Goal: Transaction & Acquisition: Book appointment/travel/reservation

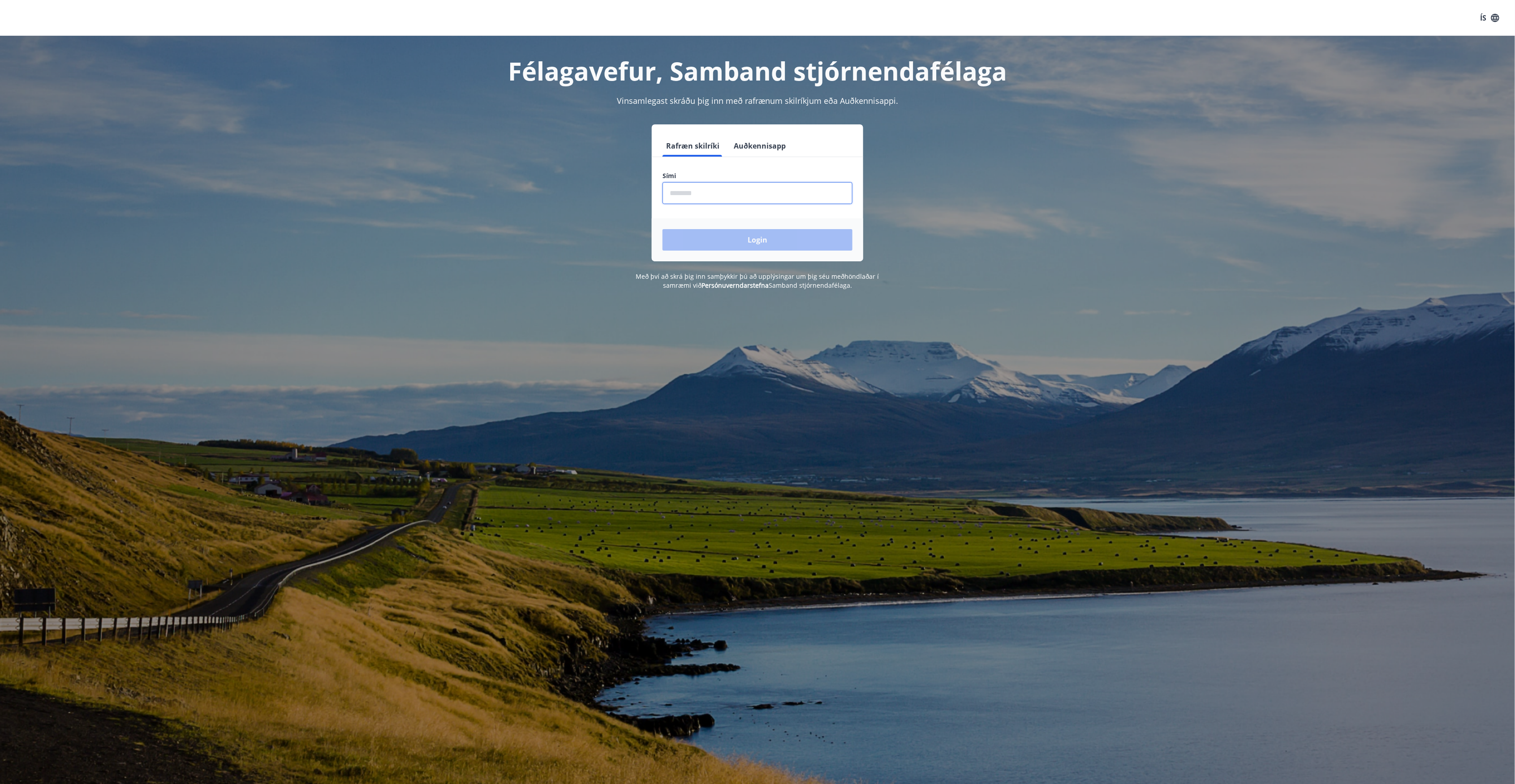
click at [688, 187] on input "phone" at bounding box center [758, 193] width 190 height 22
type input "********"
click at [662, 229] on button "Login" at bounding box center [758, 240] width 190 height 22
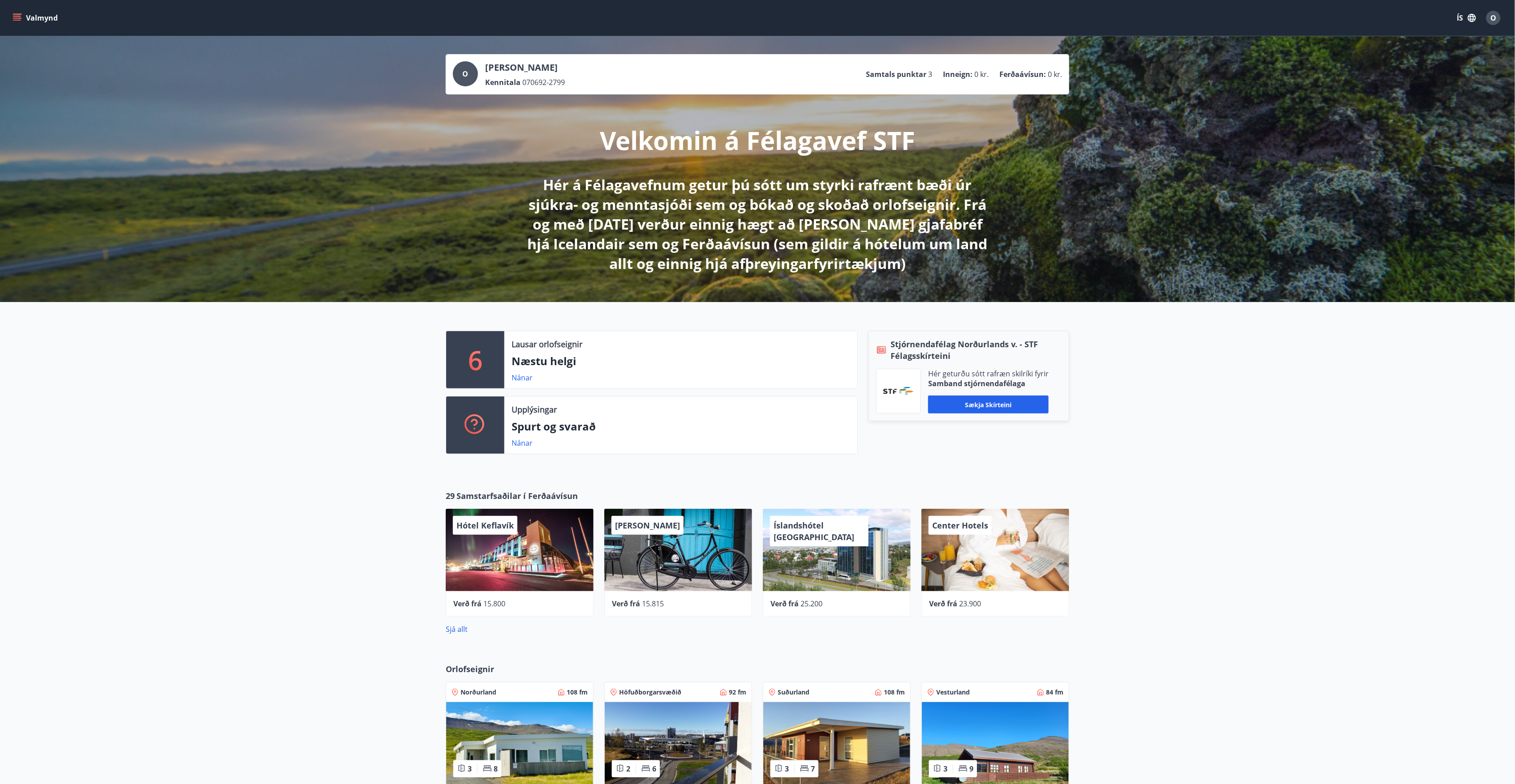
click at [18, 18] on icon "menu" at bounding box center [18, 18] width 10 height 1
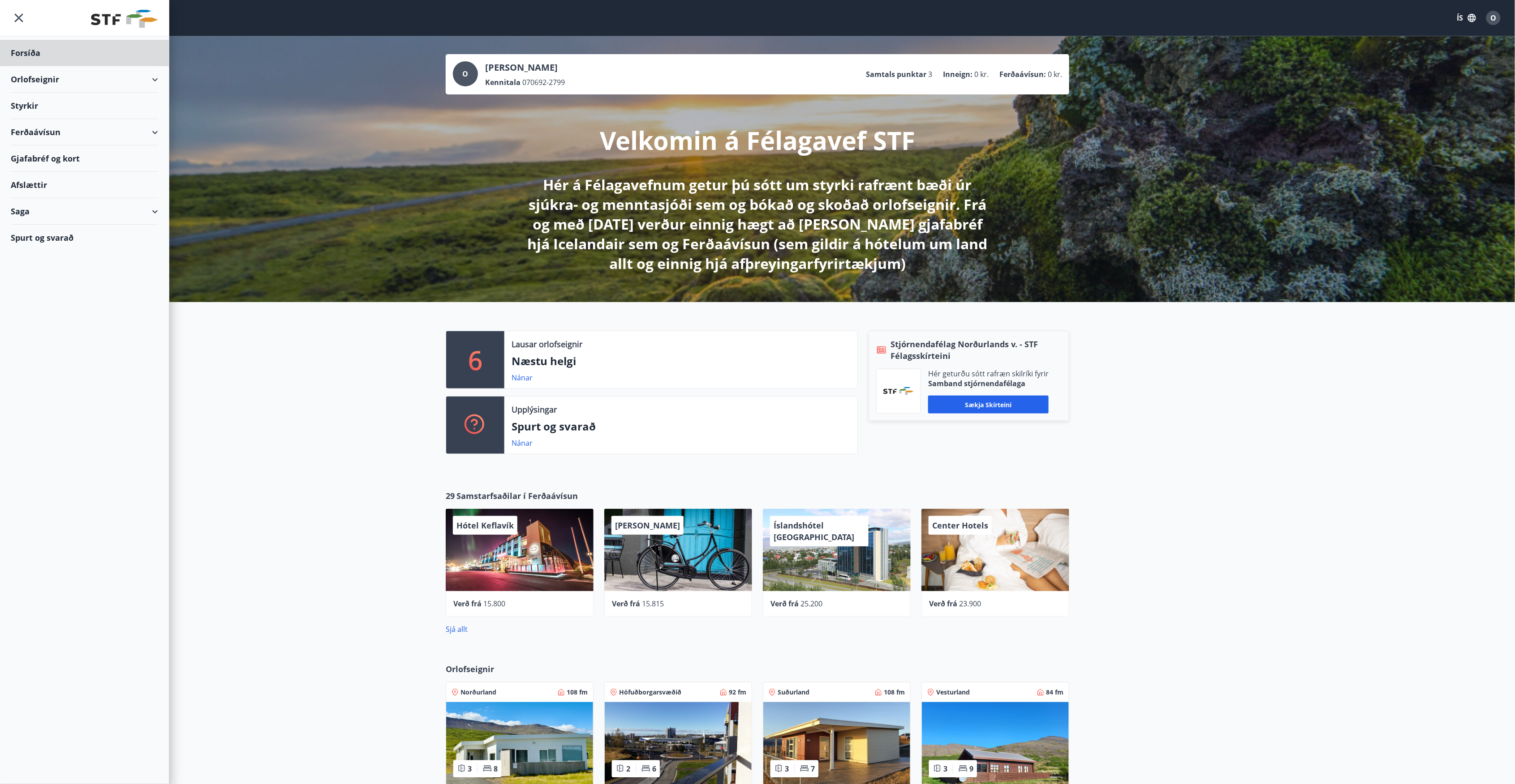
click at [92, 66] on div "Styrkir" at bounding box center [84, 53] width 148 height 26
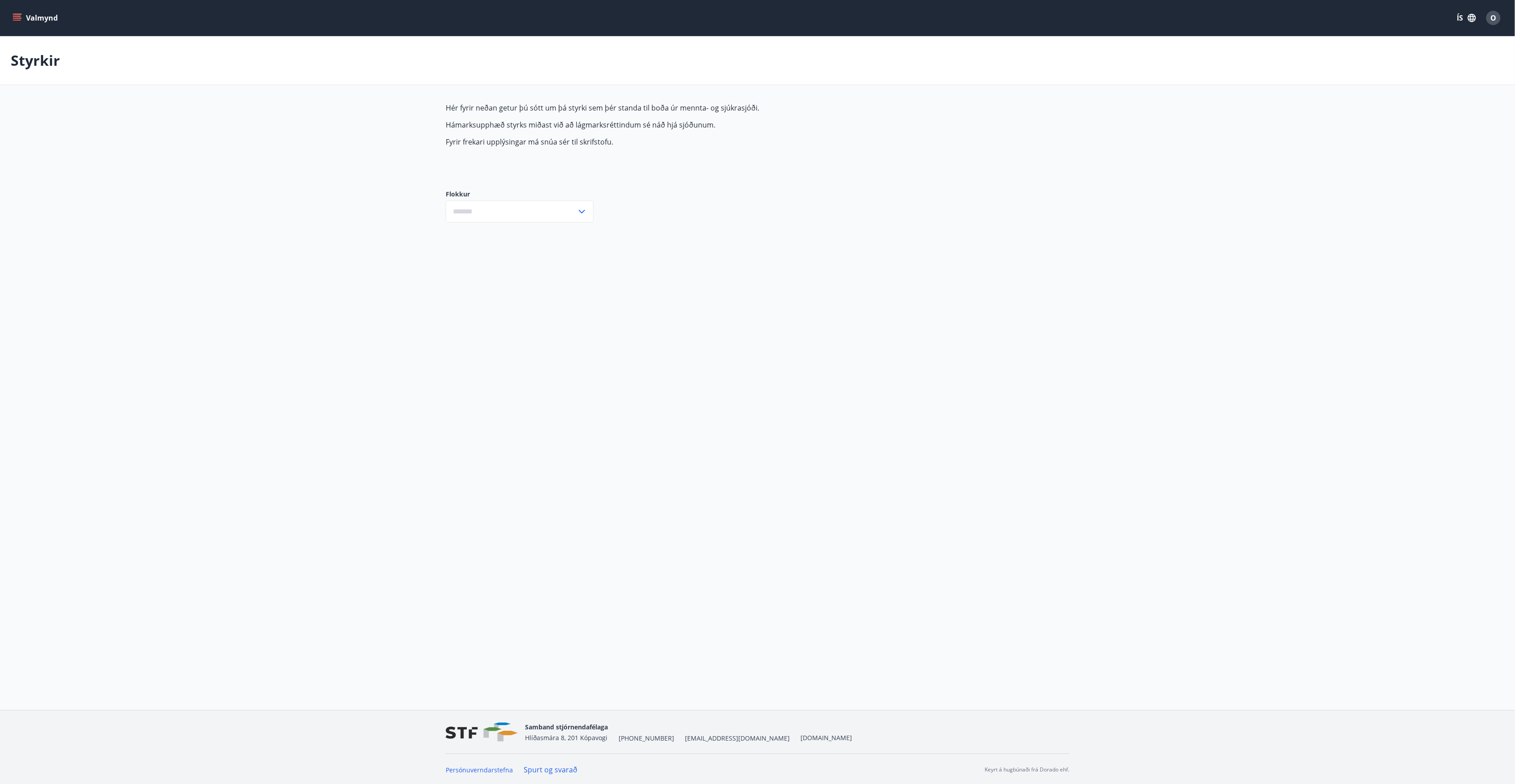
type input "***"
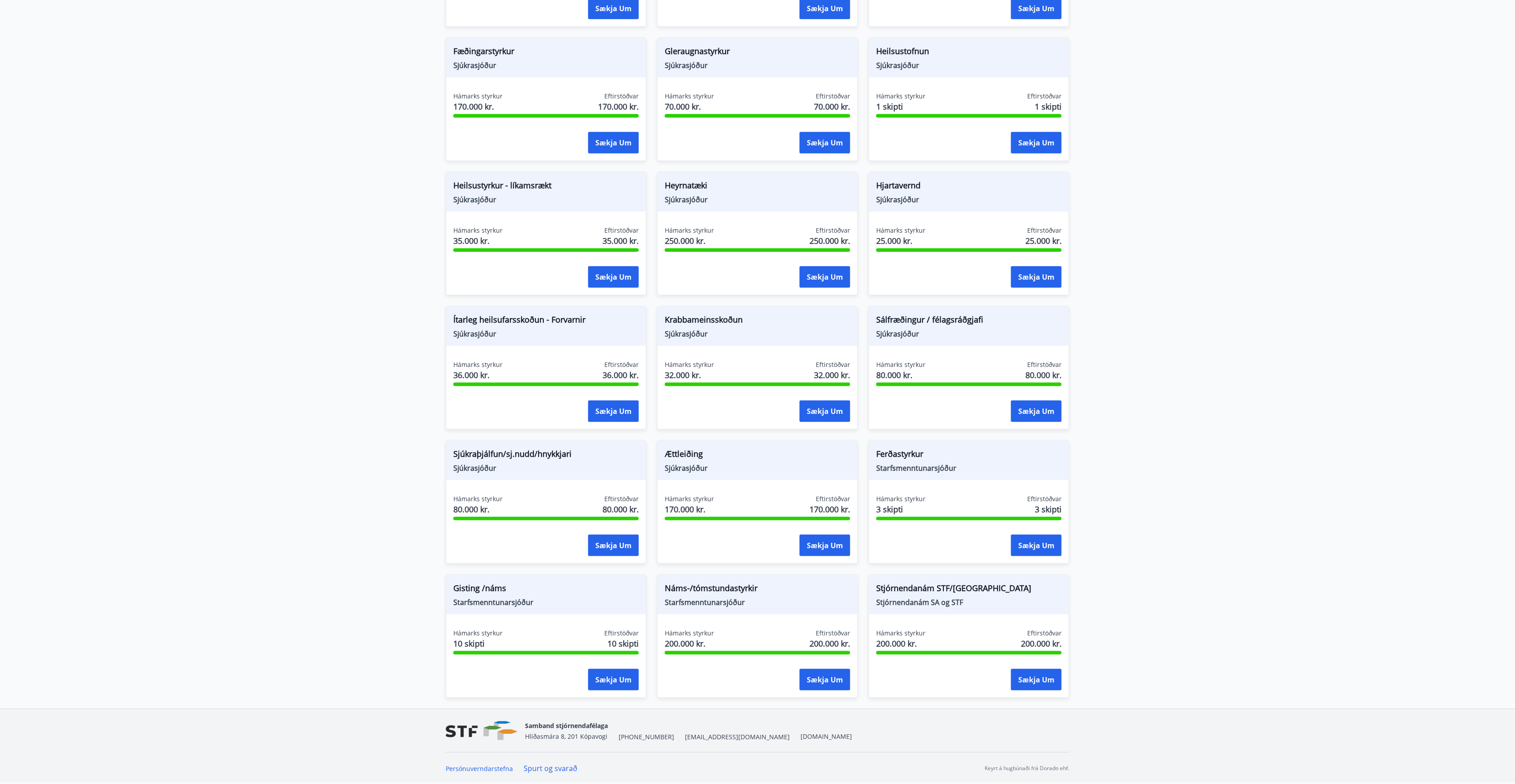
scroll to position [335, 0]
click at [1037, 680] on button "Sækja um" at bounding box center [1036, 680] width 51 height 22
click at [830, 679] on button "Sækja um" at bounding box center [824, 680] width 51 height 22
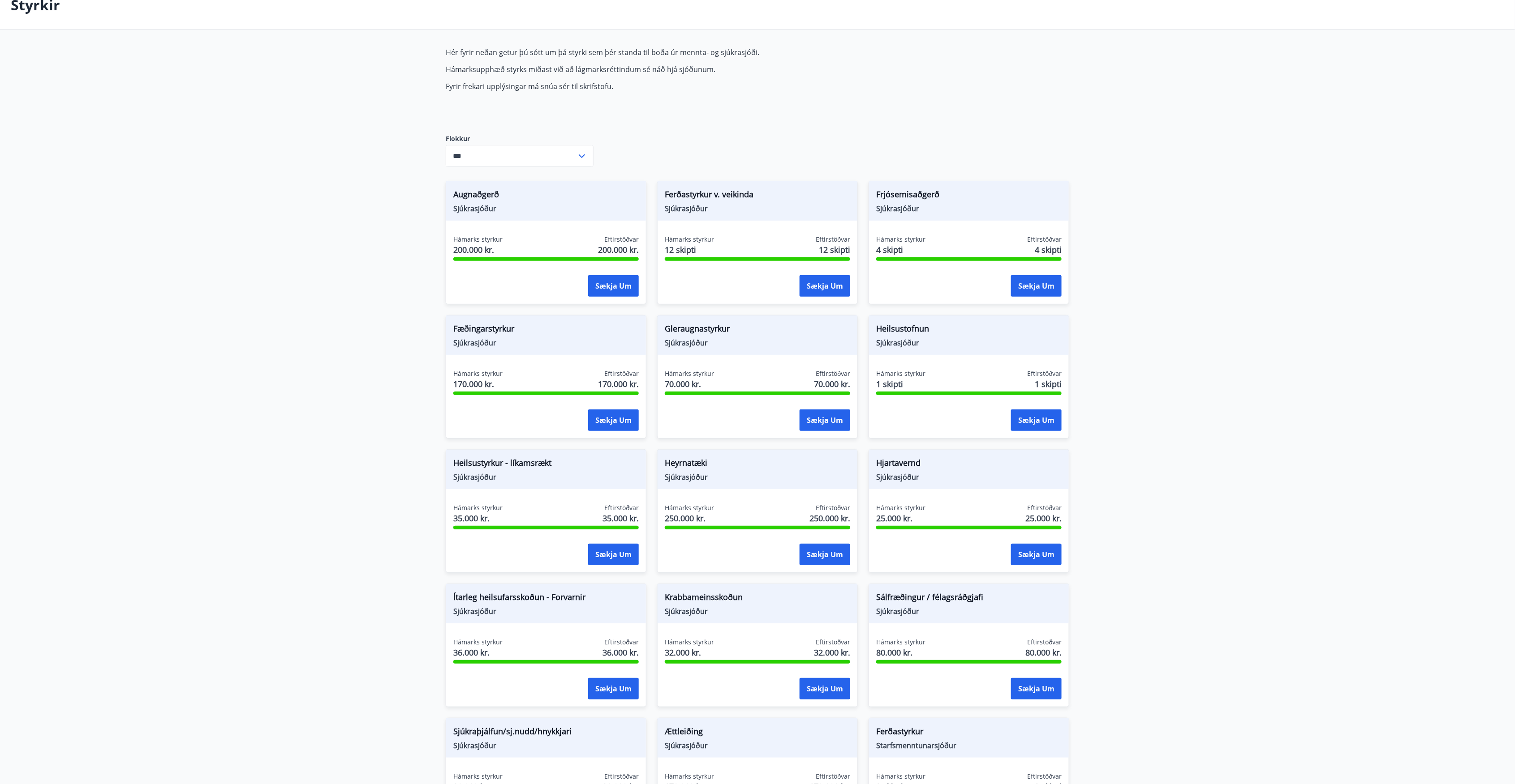
scroll to position [0, 0]
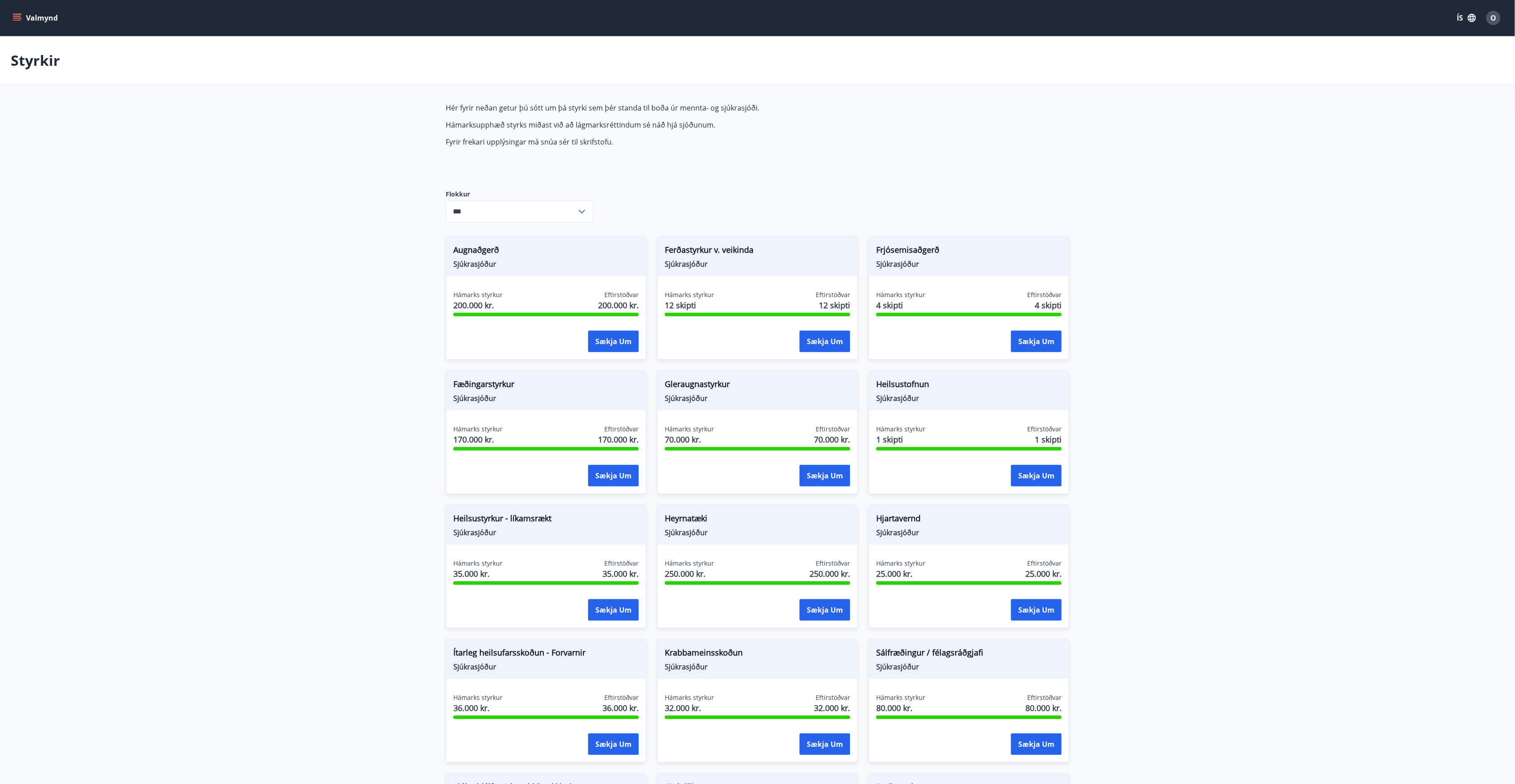
click at [20, 15] on icon "menu" at bounding box center [17, 18] width 9 height 9
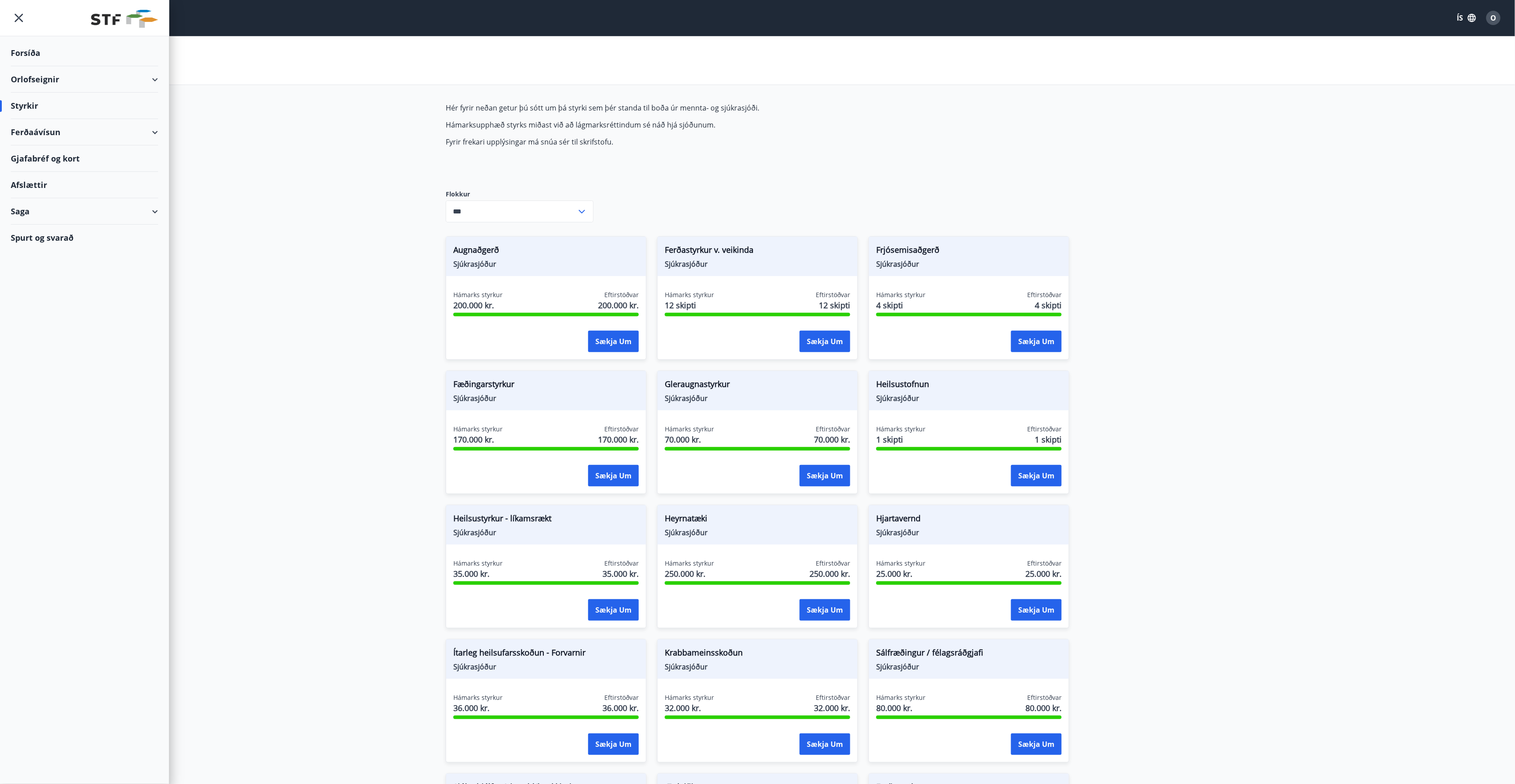
click at [153, 133] on div "Ferðaávísun" at bounding box center [84, 132] width 148 height 26
click at [41, 154] on div "Framboð" at bounding box center [84, 155] width 133 height 19
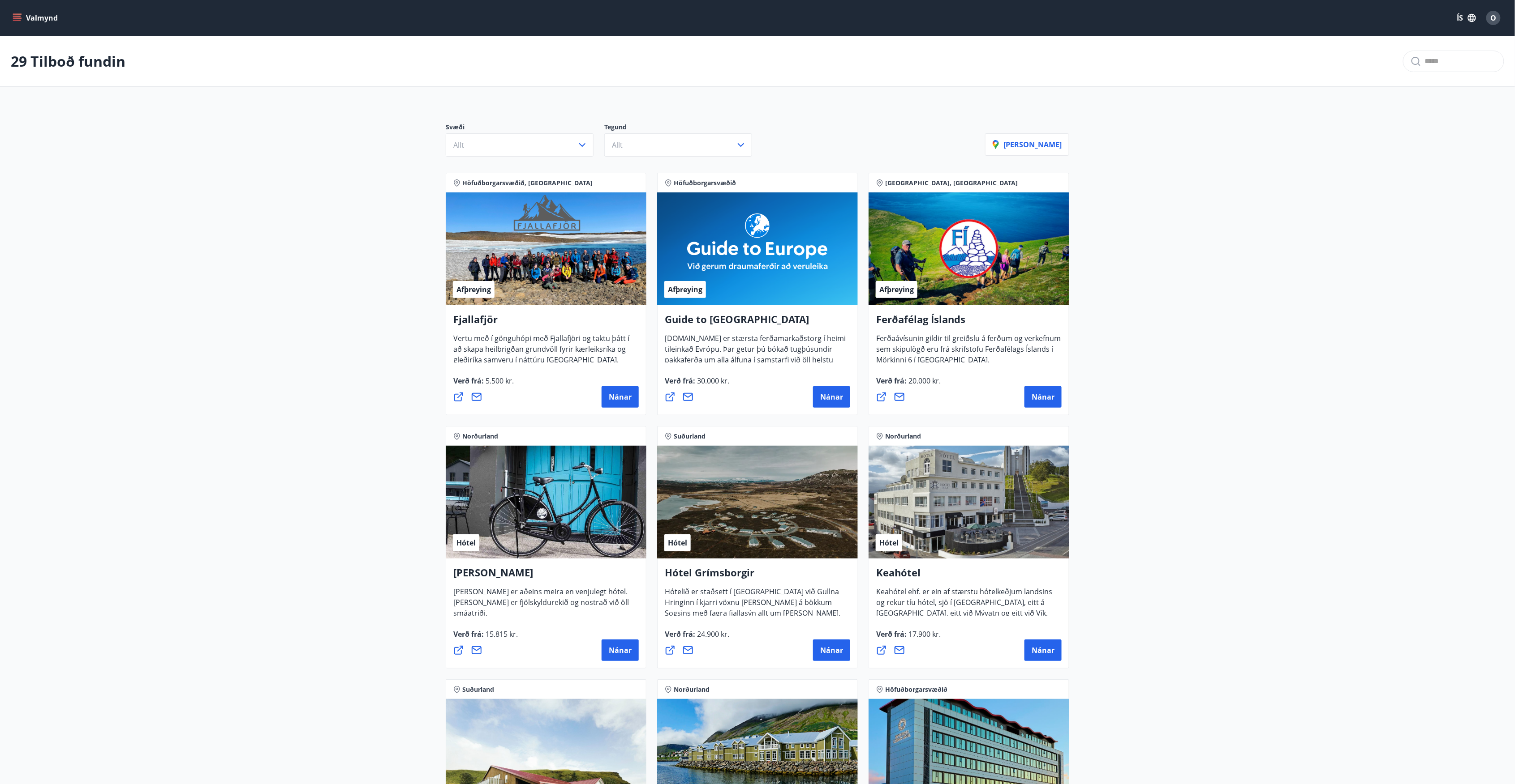
click at [17, 10] on button "Valmynd" at bounding box center [36, 18] width 51 height 16
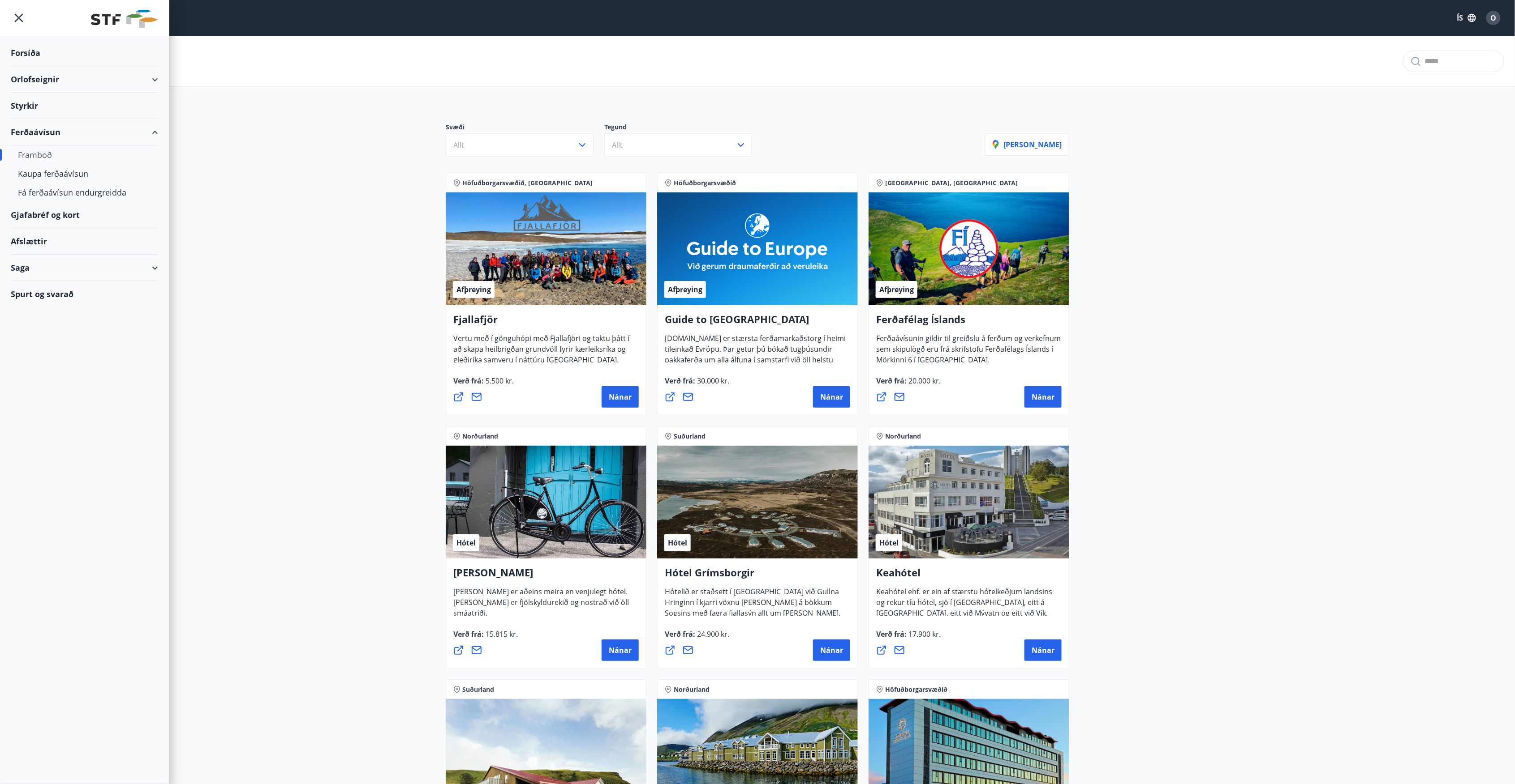
click at [108, 90] on div "Orlofseignir" at bounding box center [84, 79] width 148 height 26
click at [47, 108] on div "Framboð" at bounding box center [84, 102] width 133 height 19
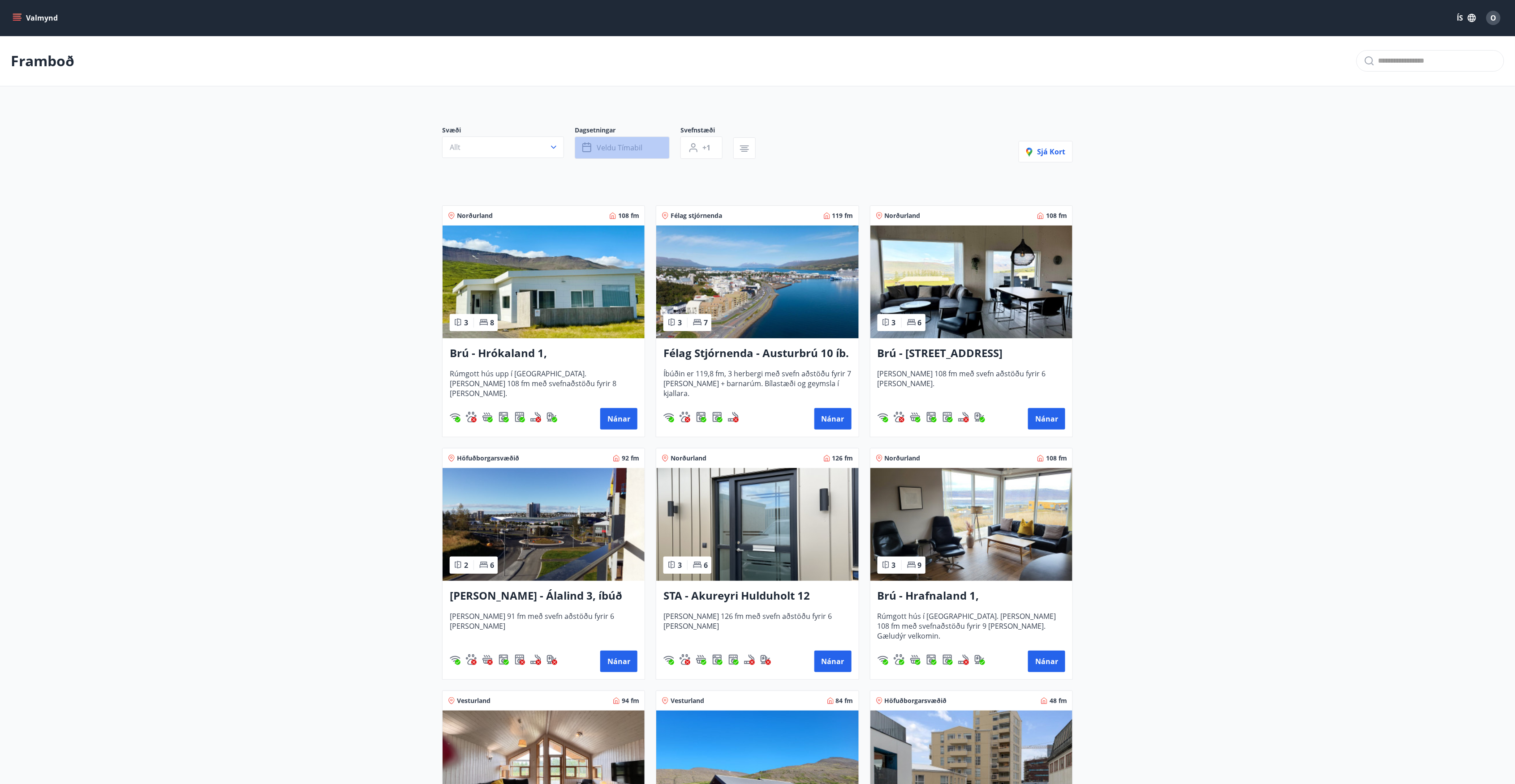
click at [626, 141] on button "Veldu tímabil" at bounding box center [622, 148] width 95 height 22
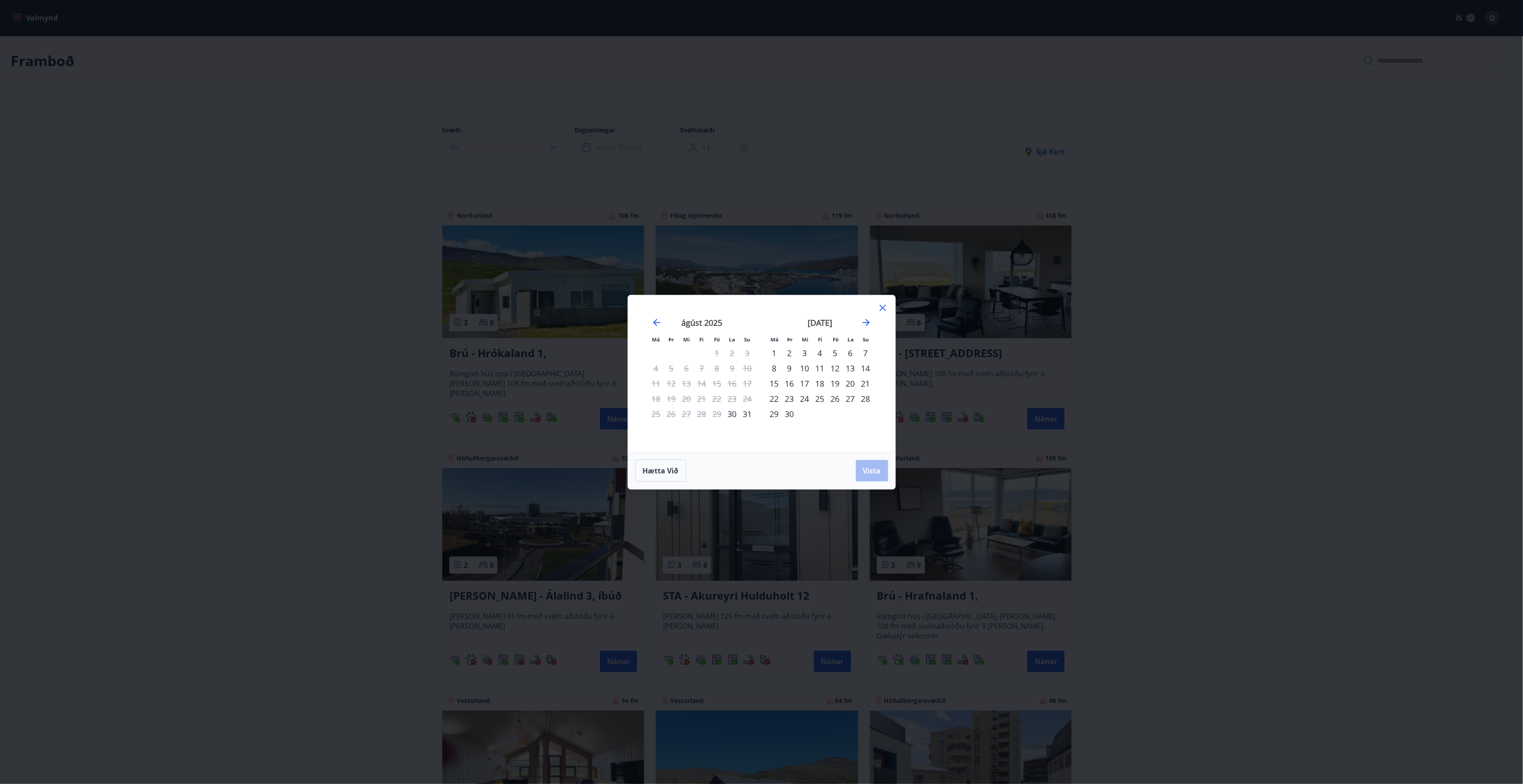
click at [775, 352] on div "1" at bounding box center [774, 353] width 15 height 15
drag, startPoint x: 788, startPoint y: 352, endPoint x: 793, endPoint y: 359, distance: 8.6
click at [788, 352] on div "2" at bounding box center [789, 353] width 15 height 15
click at [872, 468] on span "Vista" at bounding box center [872, 471] width 18 height 10
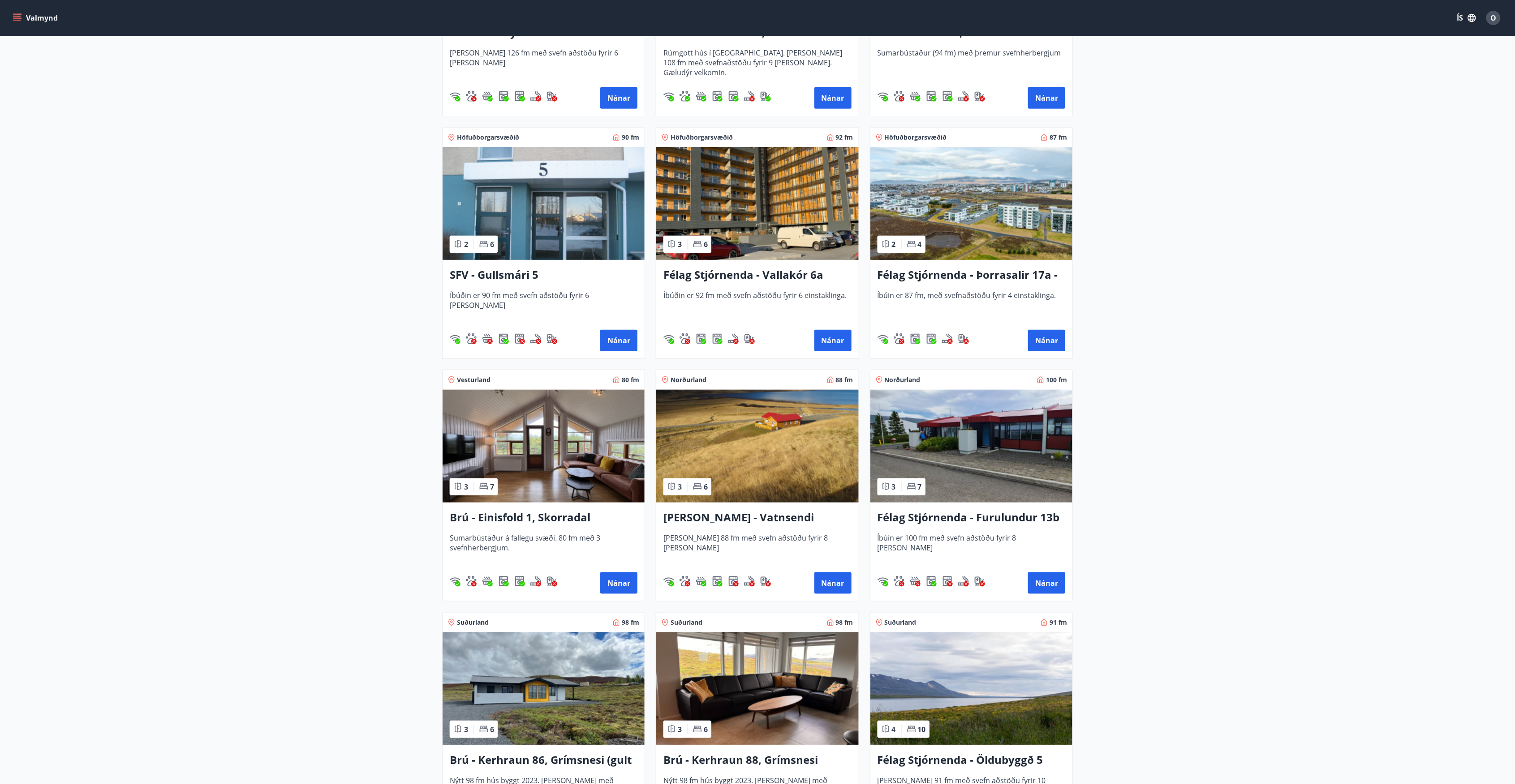
scroll to position [323, 0]
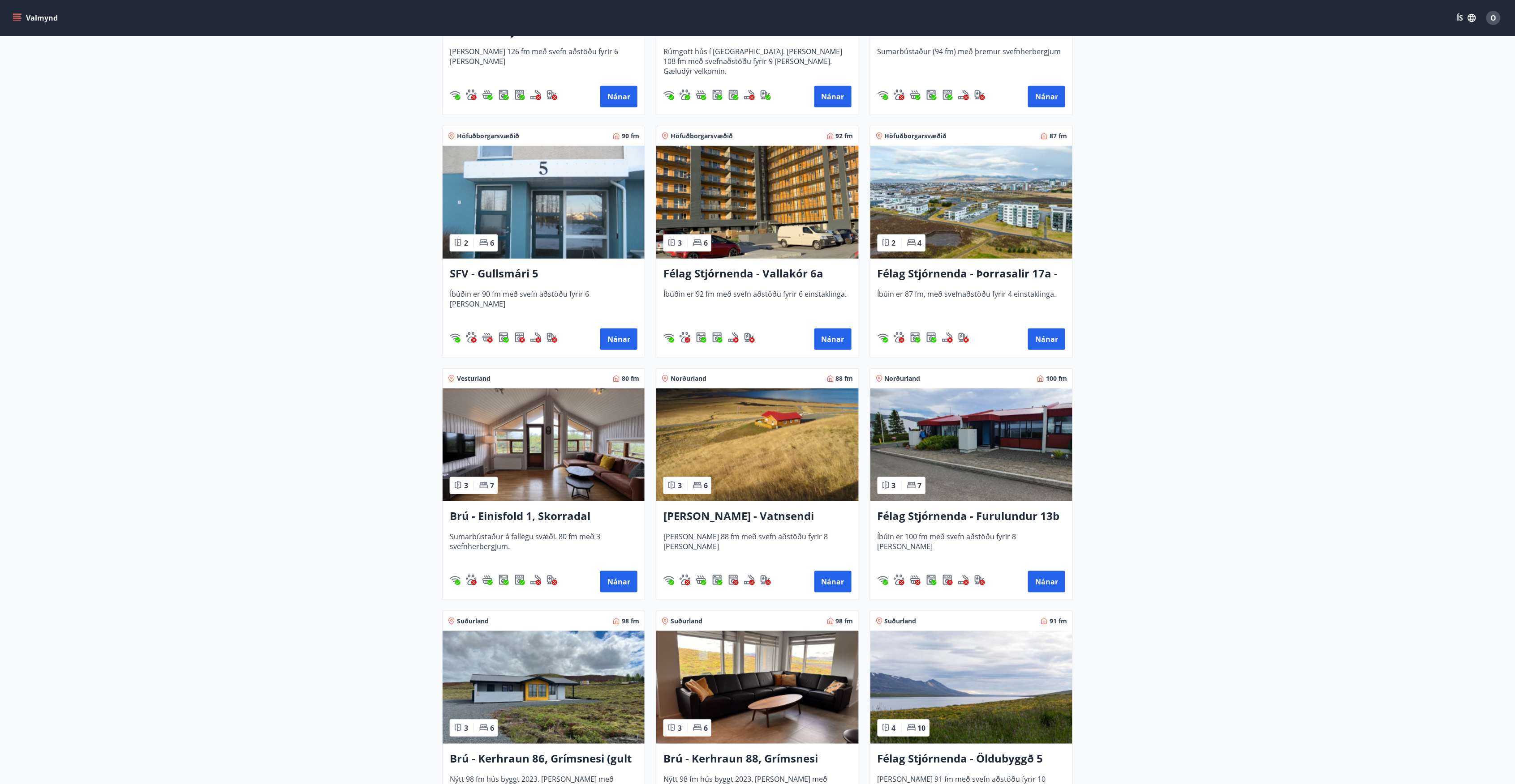
drag, startPoint x: 509, startPoint y: 278, endPoint x: 305, endPoint y: 325, distance: 209.3
click at [305, 325] on main "Framboð Svæði Allt Dagsetningar [DATE] - [DATE] Svefnstæði +1 Hreinsa síu Sjá k…" at bounding box center [758, 282] width 1515 height 1136
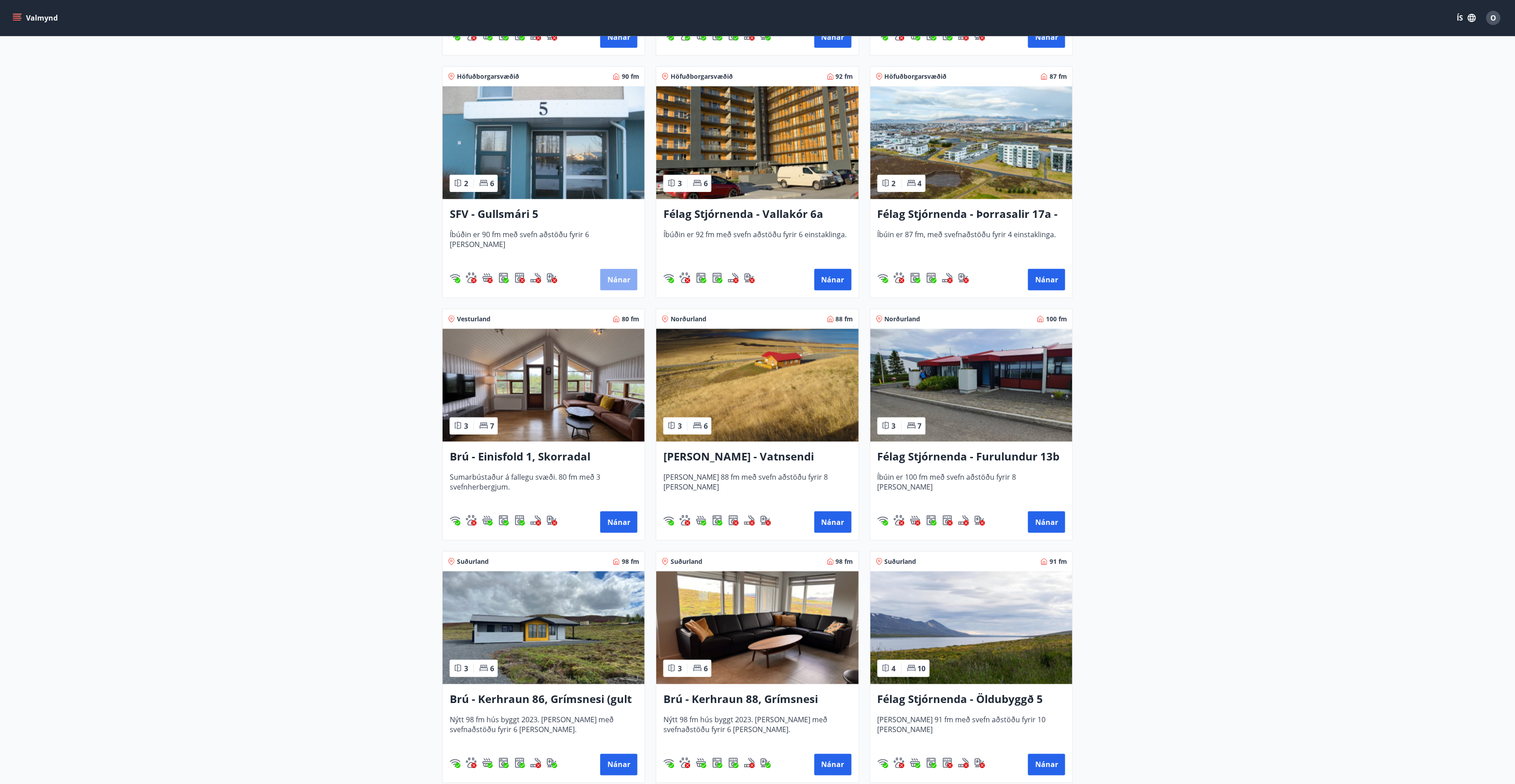
click at [613, 286] on button "Nánar" at bounding box center [619, 280] width 37 height 22
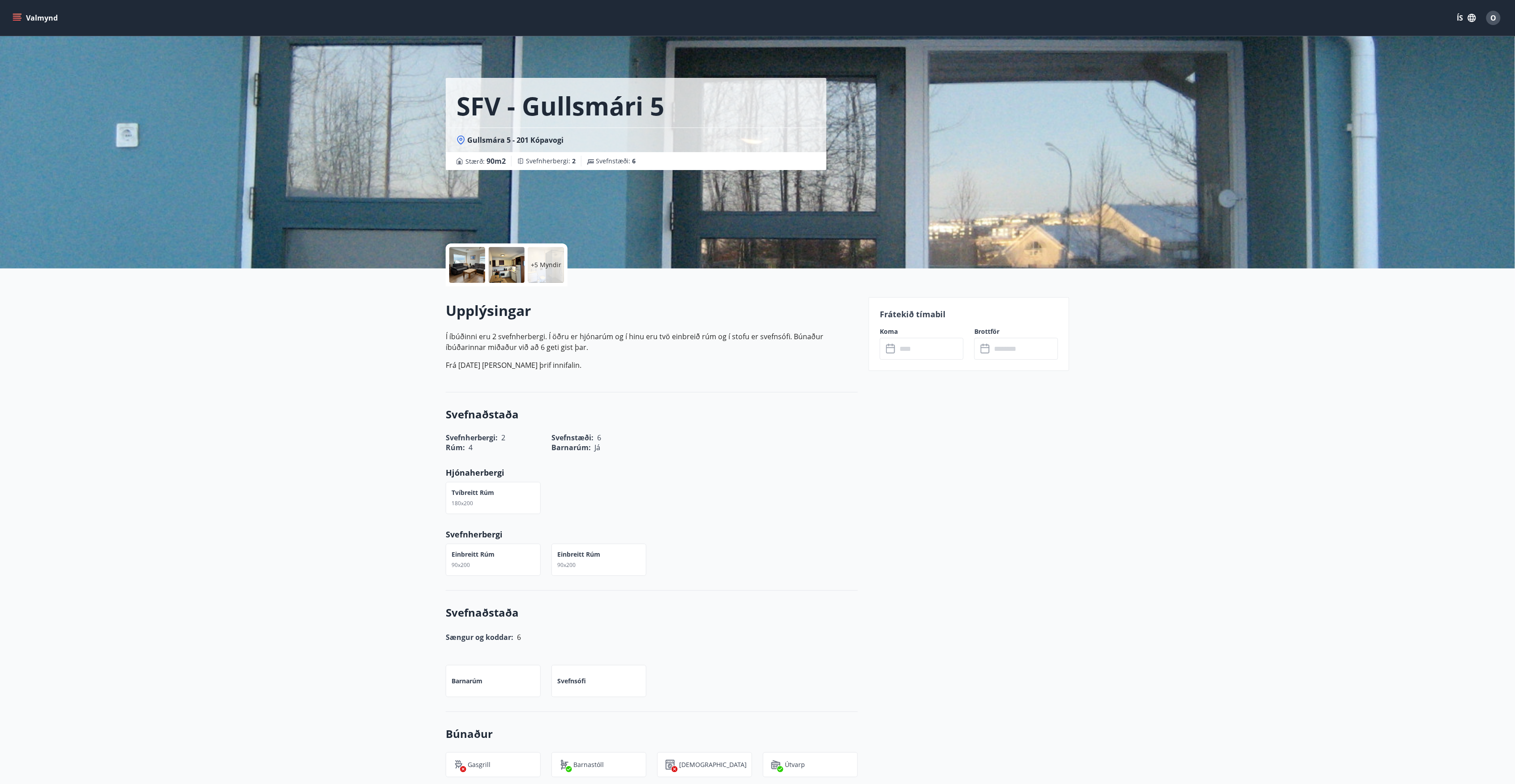
click at [543, 269] on p "+5 Myndir" at bounding box center [546, 265] width 30 height 9
click at [933, 344] on input "text" at bounding box center [930, 349] width 67 height 22
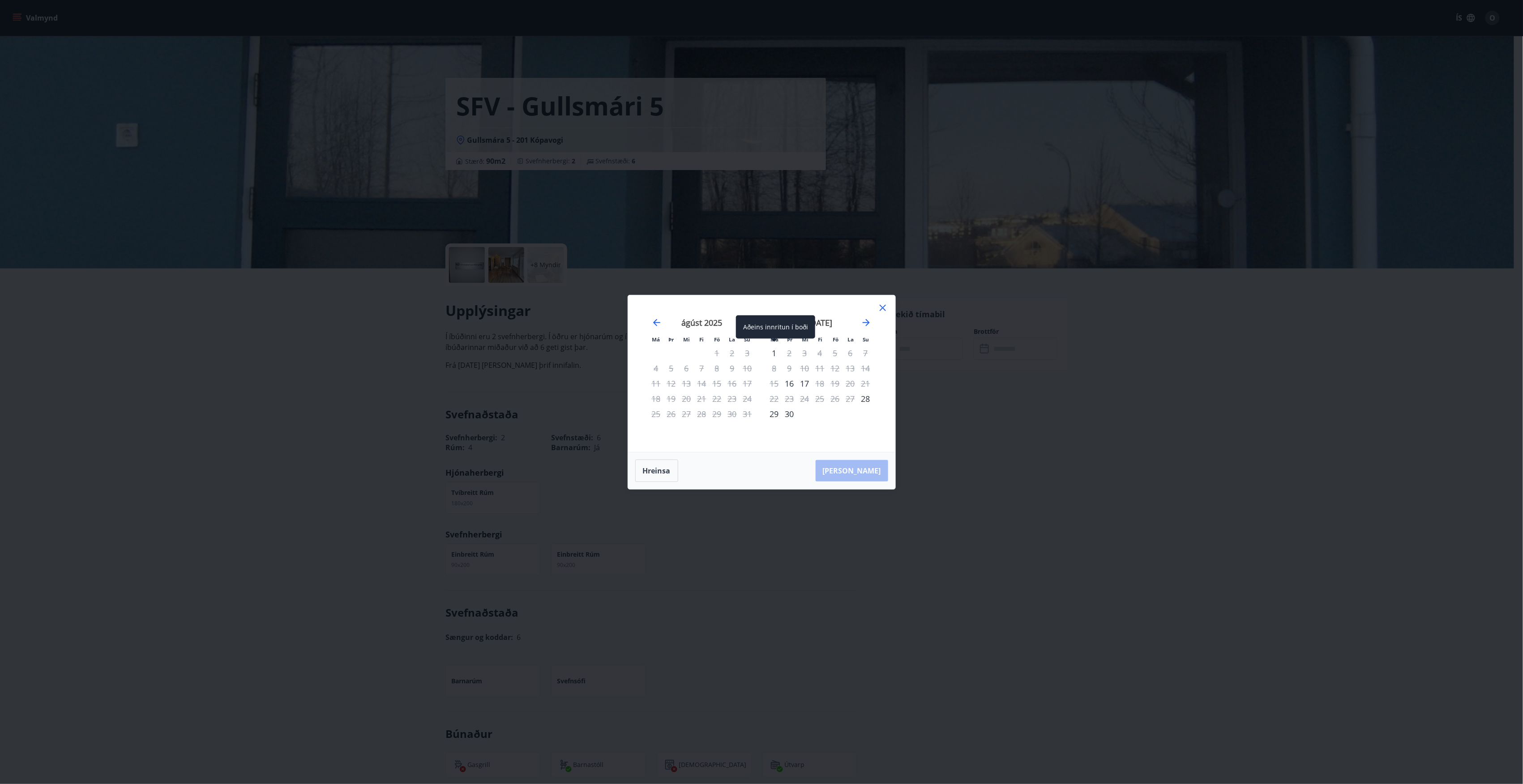
click at [773, 352] on div "1" at bounding box center [774, 353] width 15 height 15
click at [789, 351] on div "2" at bounding box center [789, 353] width 15 height 15
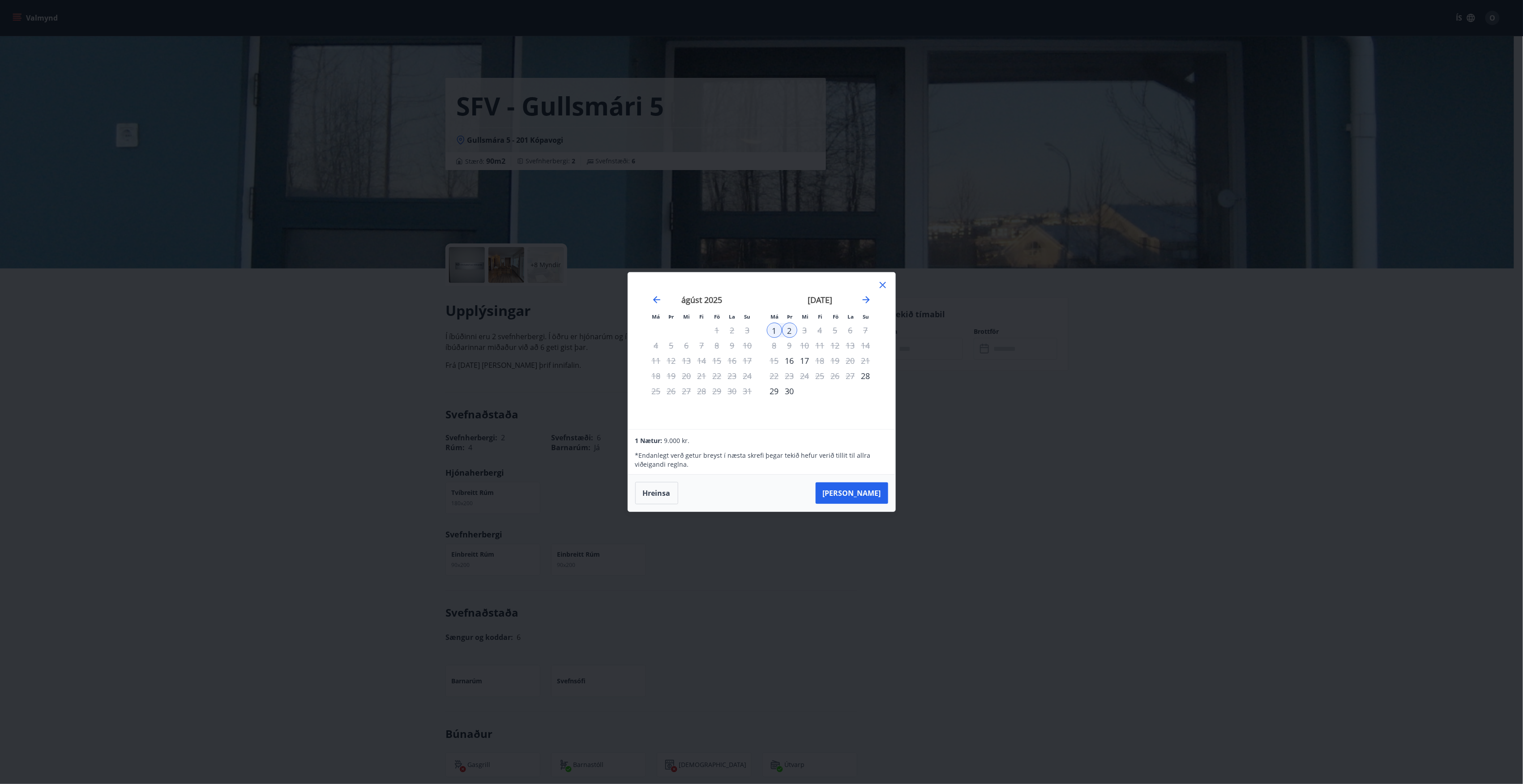
click at [872, 485] on button "[PERSON_NAME]" at bounding box center [852, 493] width 73 height 22
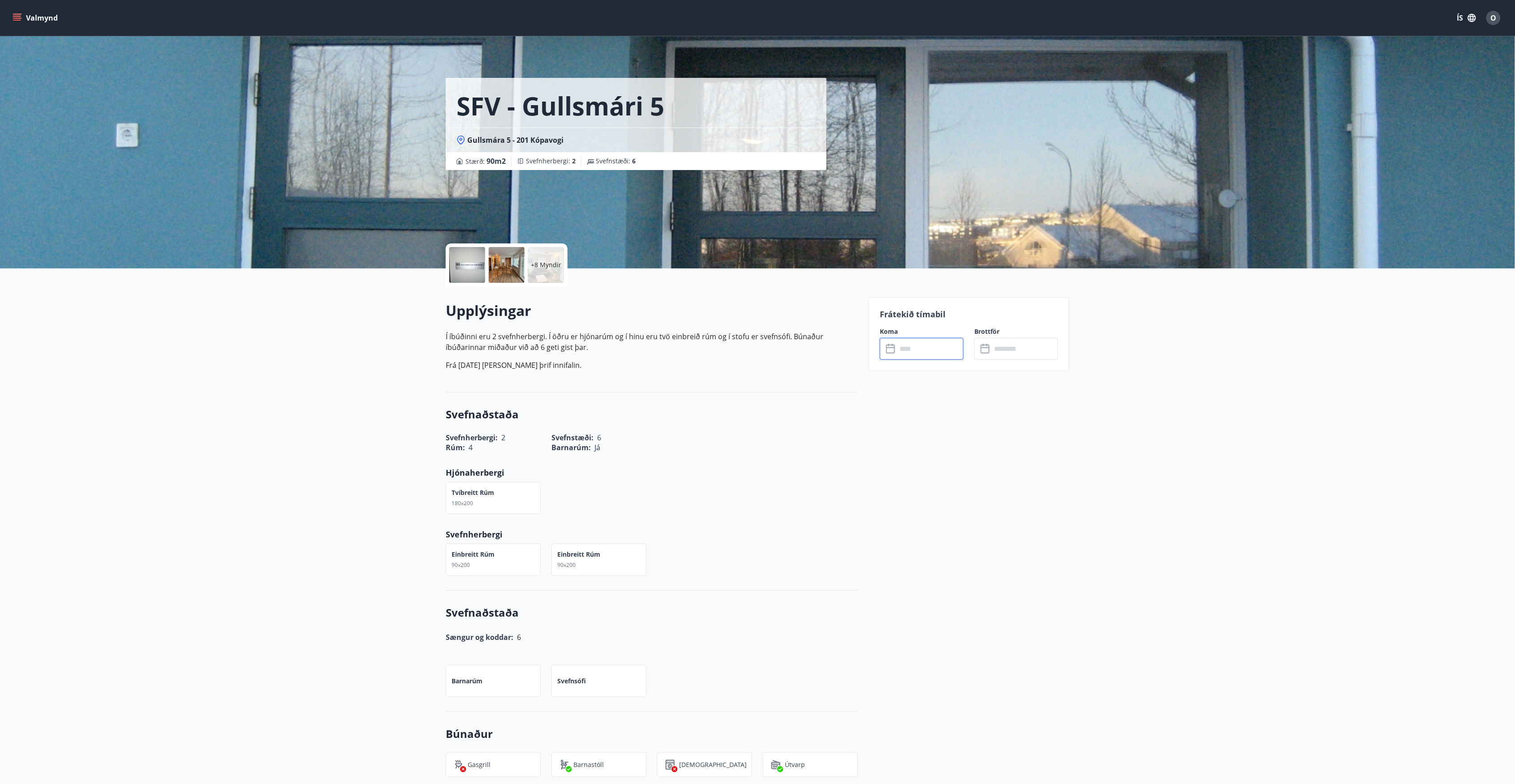
type input "******"
click at [17, 19] on icon "menu" at bounding box center [17, 18] width 9 height 9
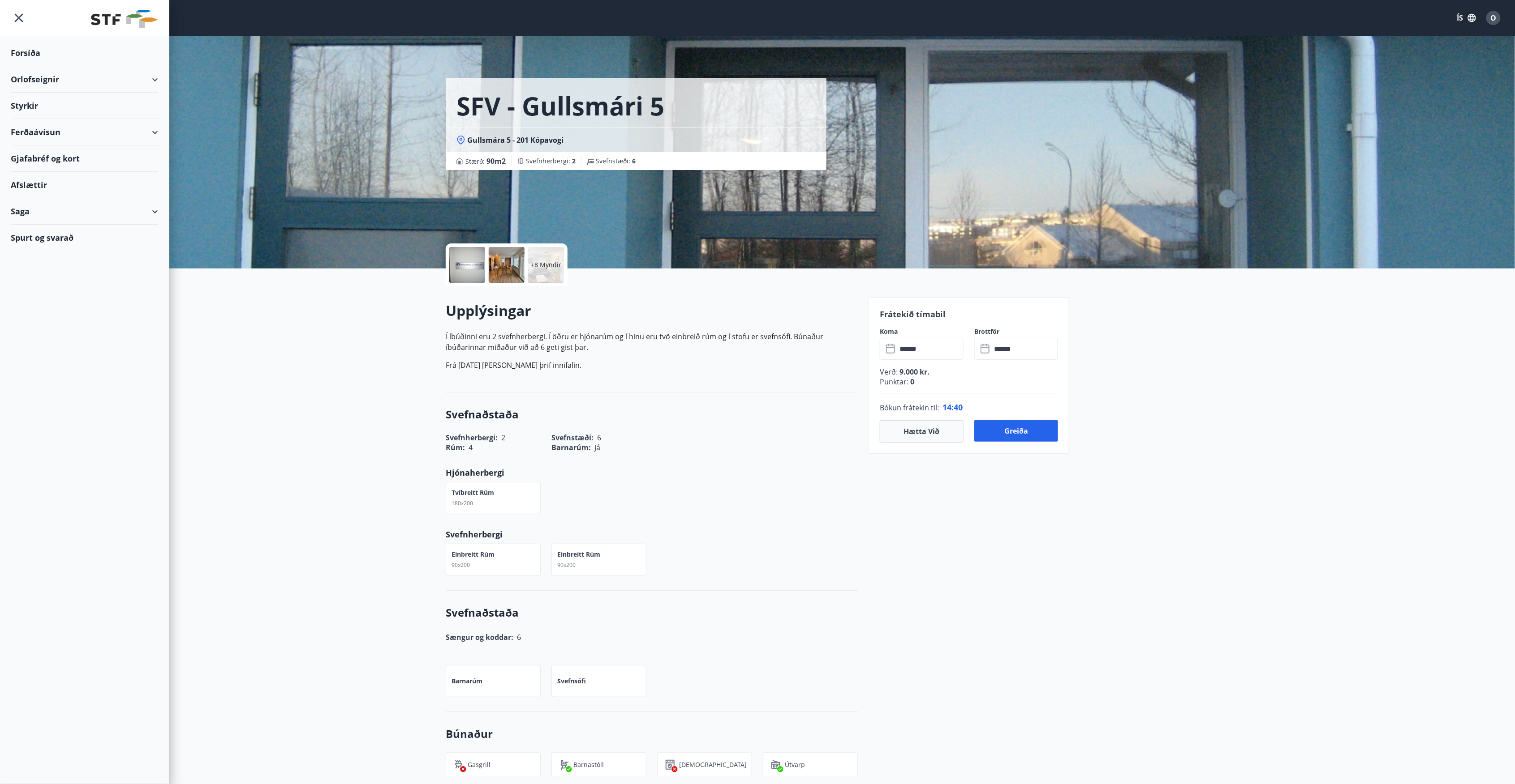
drag, startPoint x: 158, startPoint y: 83, endPoint x: 152, endPoint y: 84, distance: 6.1
click at [158, 83] on div "Orlofseignir" at bounding box center [84, 79] width 169 height 26
drag, startPoint x: 32, startPoint y: 102, endPoint x: 17, endPoint y: 98, distance: 15.5
click at [17, 98] on div "Framboð" at bounding box center [84, 102] width 169 height 19
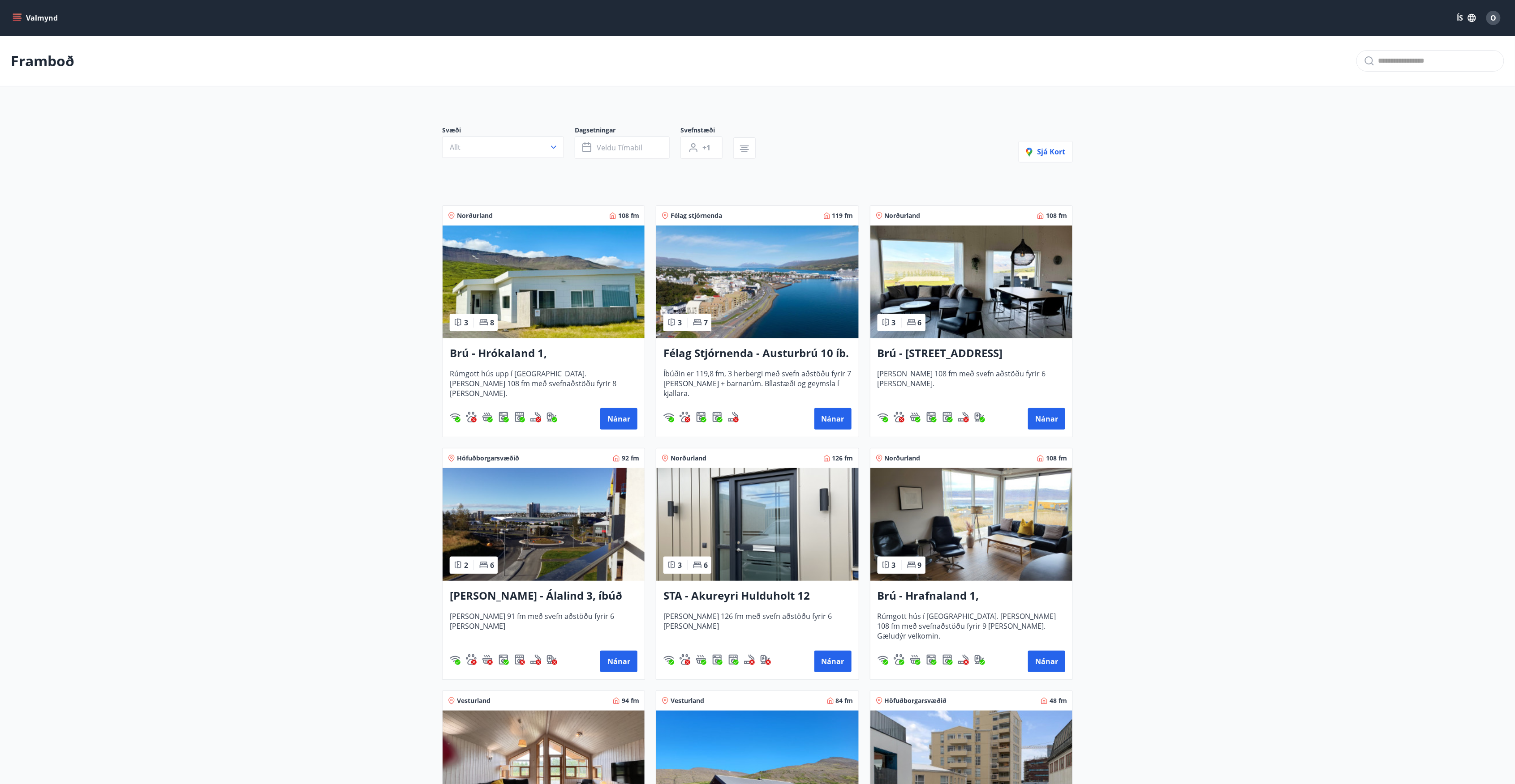
drag, startPoint x: 624, startPoint y: 430, endPoint x: 509, endPoint y: 362, distance: 133.6
click at [509, 362] on div "Brú - Hrókaland 1, Akureyri Rúmgott hús upp í [GEOGRAPHIC_DATA]. [PERSON_NAME] …" at bounding box center [544, 387] width 202 height 98
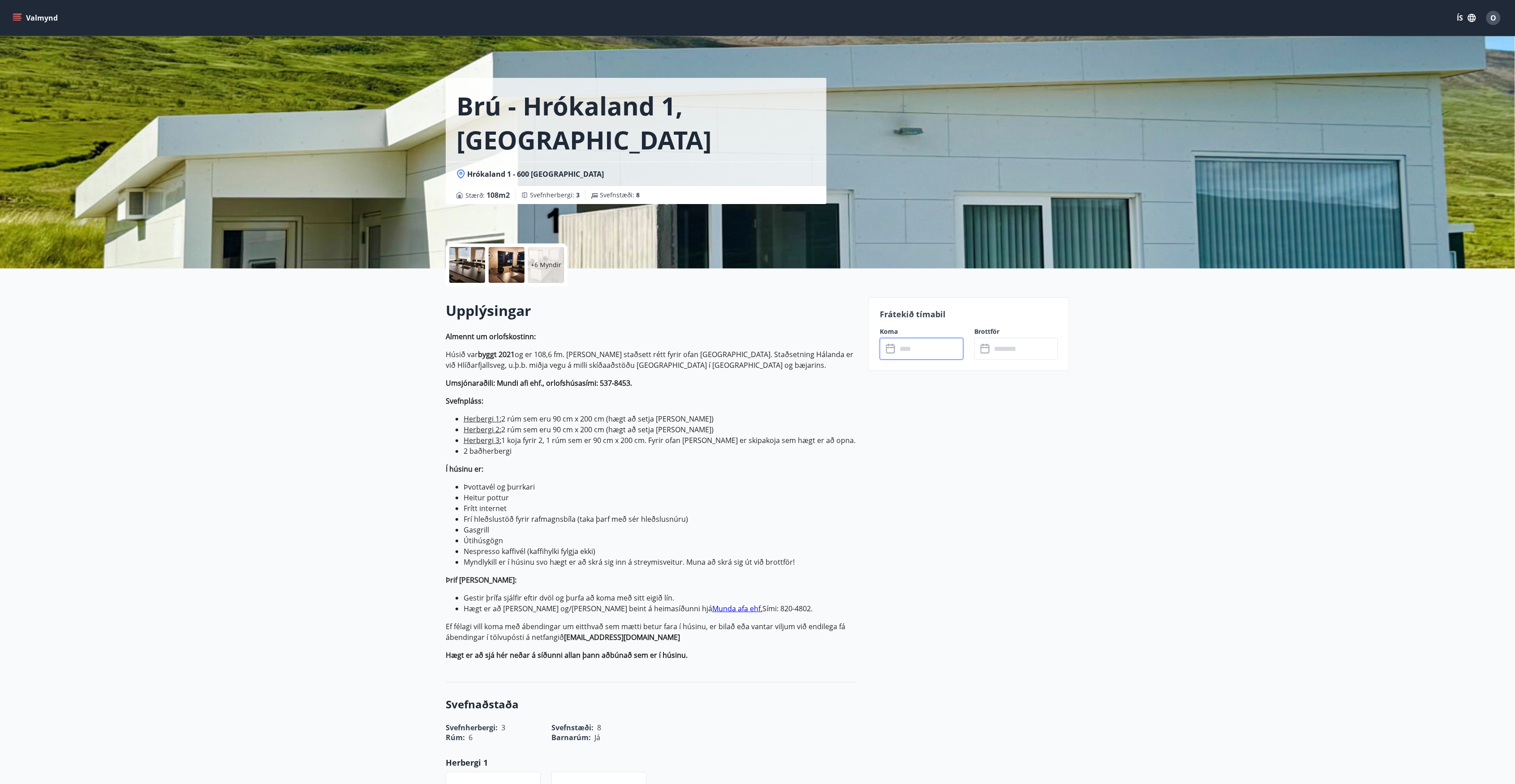
scroll to position [26, 0]
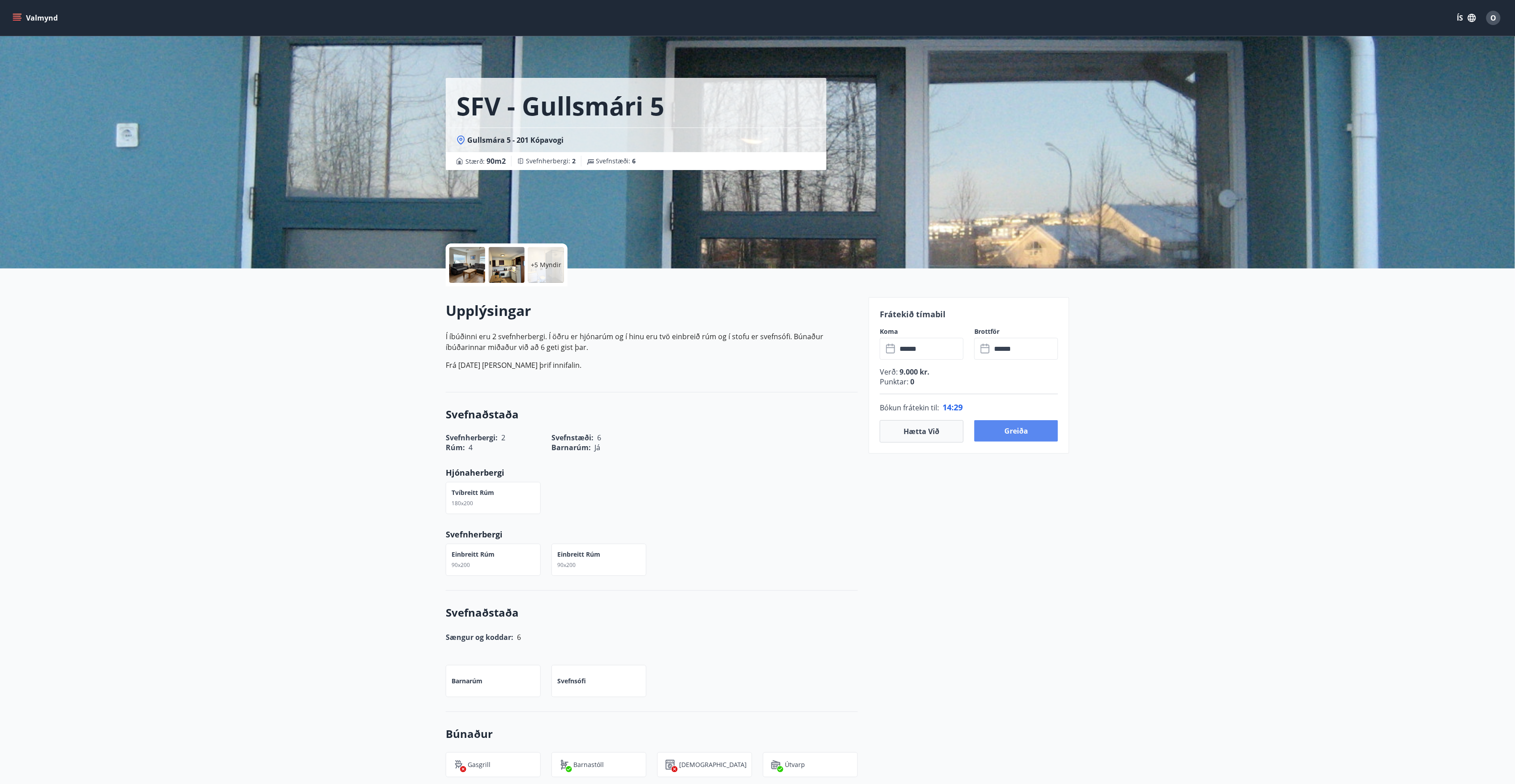
drag, startPoint x: 1026, startPoint y: 514, endPoint x: 1032, endPoint y: 441, distance: 73.2
click at [1030, 432] on button "Greiða" at bounding box center [1016, 431] width 84 height 22
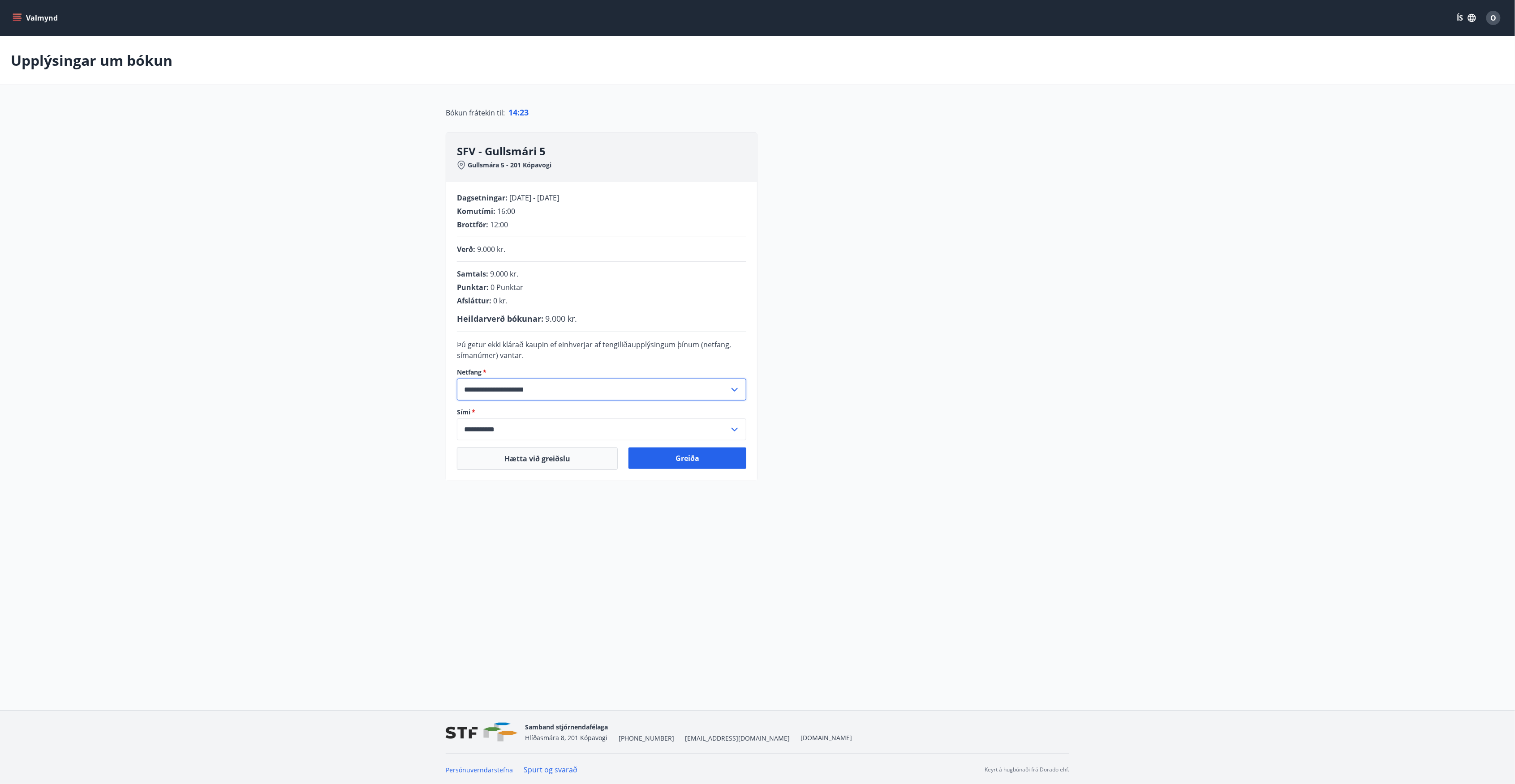
click at [689, 387] on input "**********" at bounding box center [593, 389] width 272 height 22
click at [894, 379] on div "**********" at bounding box center [757, 307] width 623 height 349
click at [712, 455] on button "Greiða" at bounding box center [687, 459] width 118 height 22
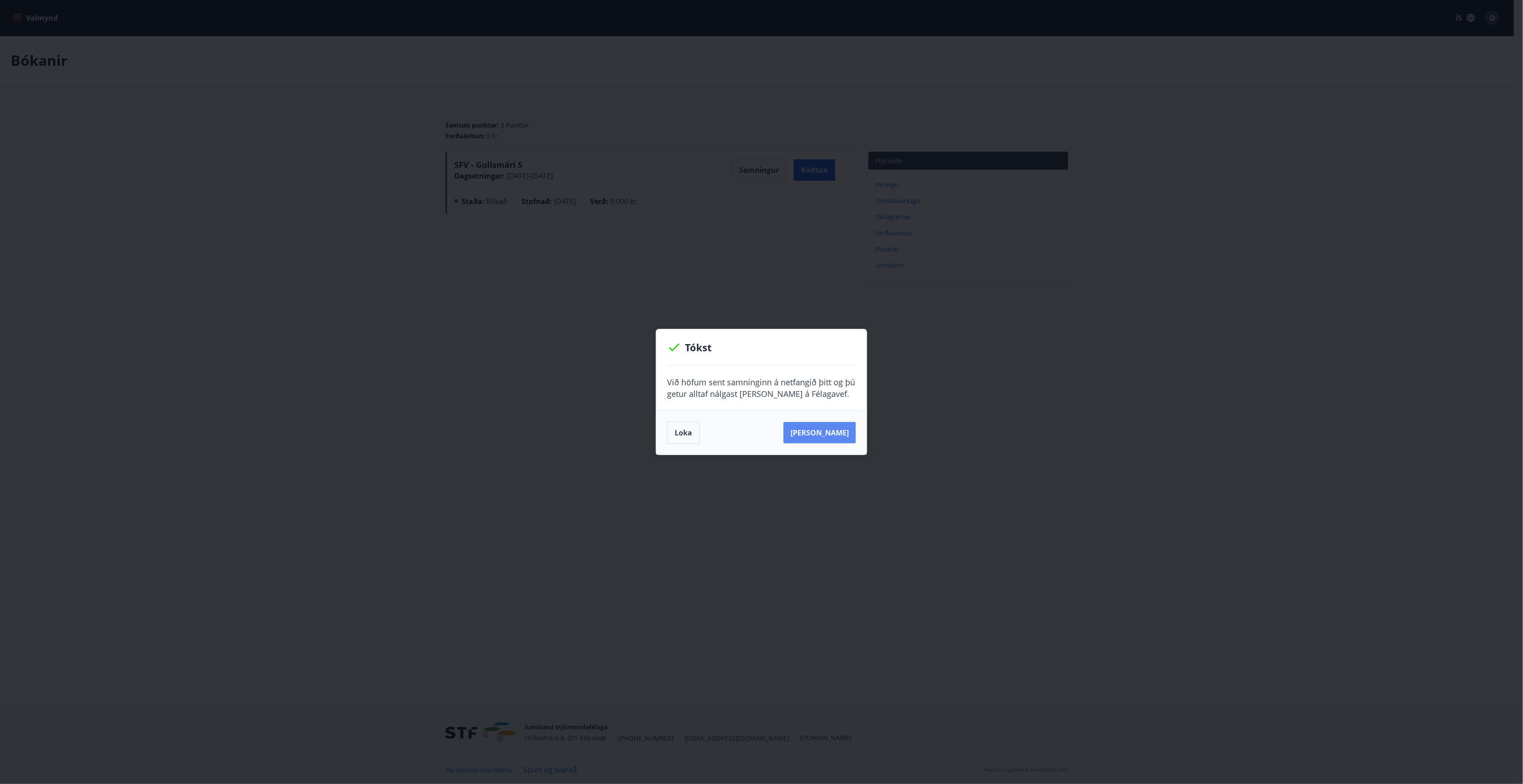
click at [822, 433] on button "Sjá samning" at bounding box center [820, 433] width 73 height 22
